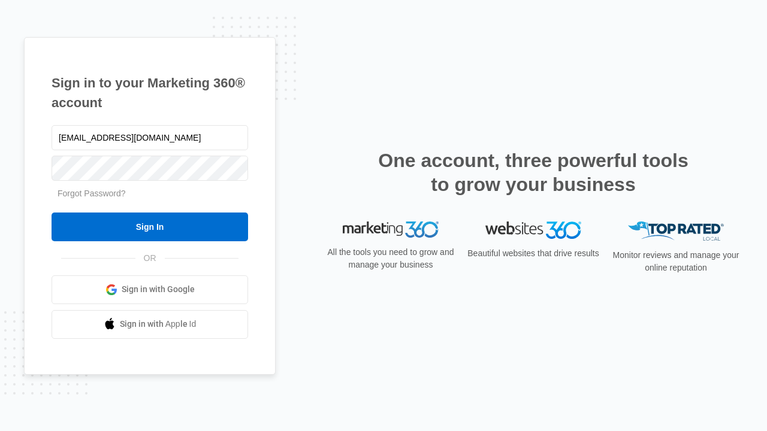
type input "[EMAIL_ADDRESS][DOMAIN_NAME]"
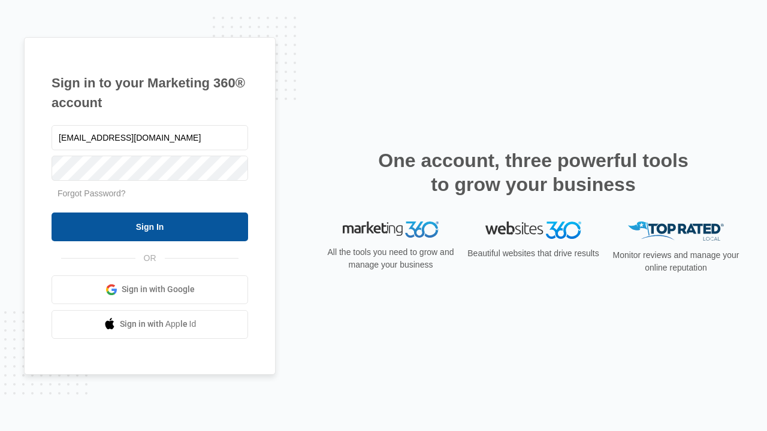
click at [150, 226] on input "Sign In" at bounding box center [150, 227] width 197 height 29
